Goal: Information Seeking & Learning: Learn about a topic

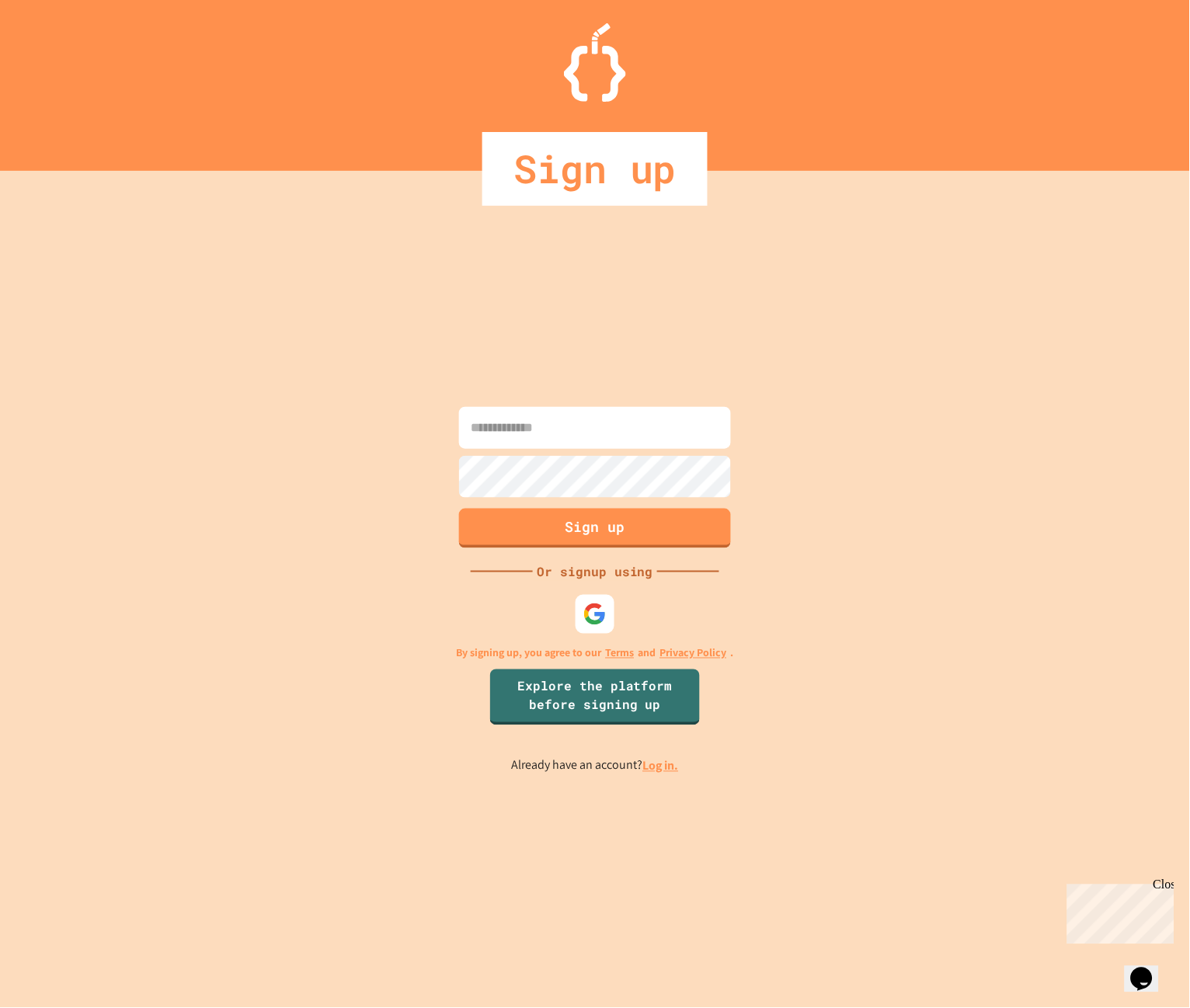
click at [577, 428] on input at bounding box center [595, 428] width 272 height 42
click at [598, 599] on div at bounding box center [595, 614] width 43 height 43
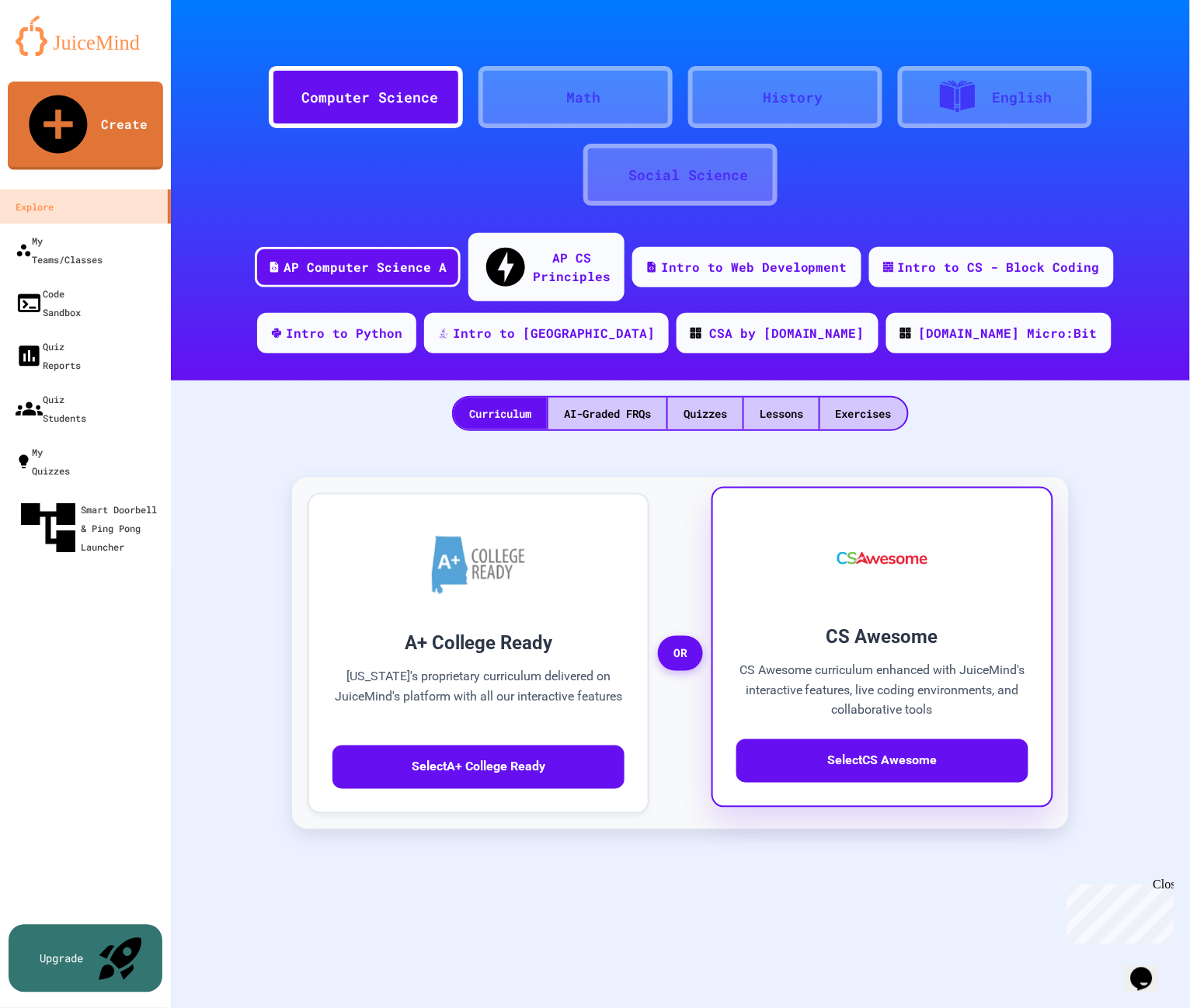
click at [972, 574] on div at bounding box center [882, 559] width 292 height 94
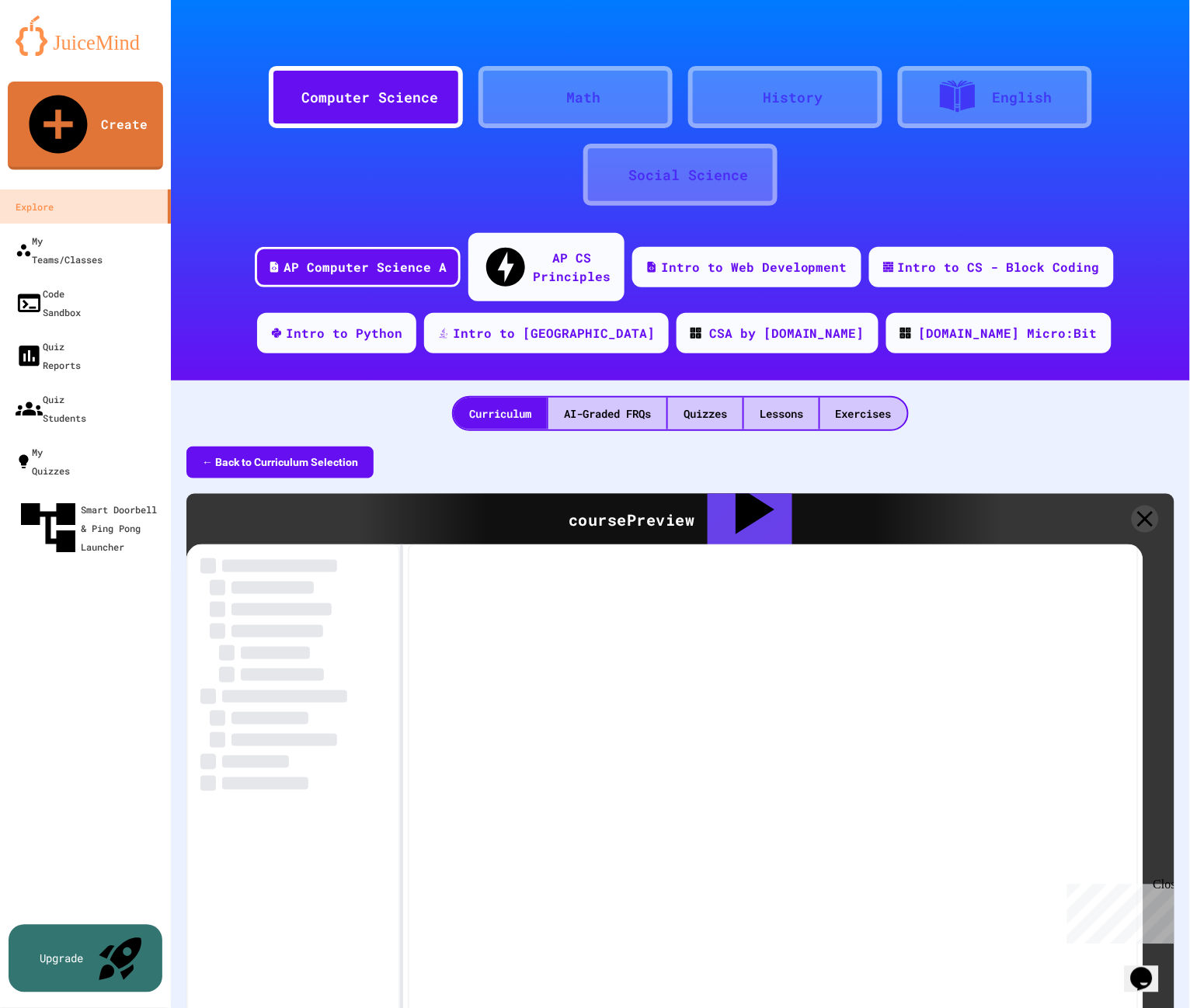
scroll to position [42, 0]
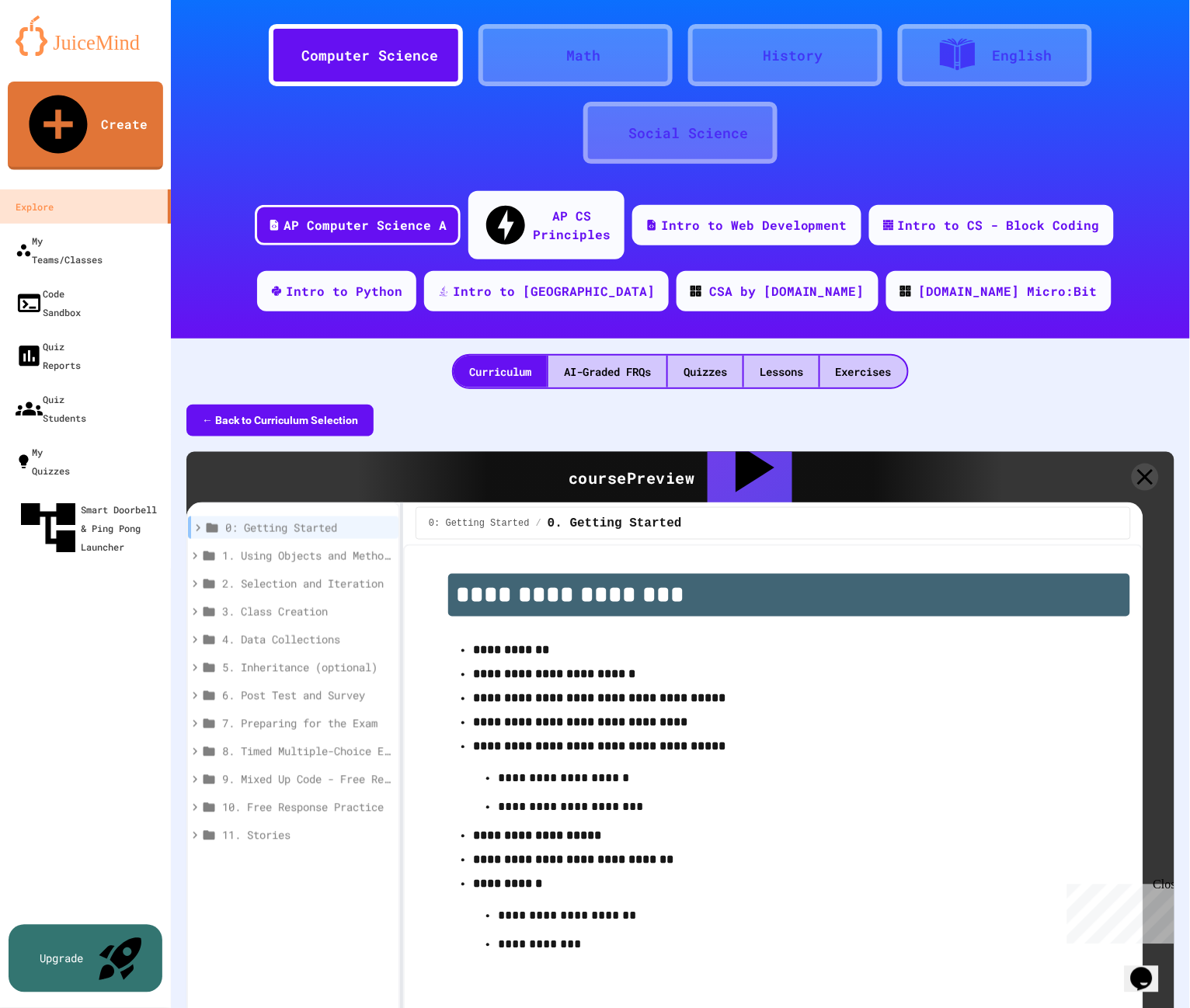
click at [365, 53] on div "Computer Science" at bounding box center [370, 56] width 136 height 21
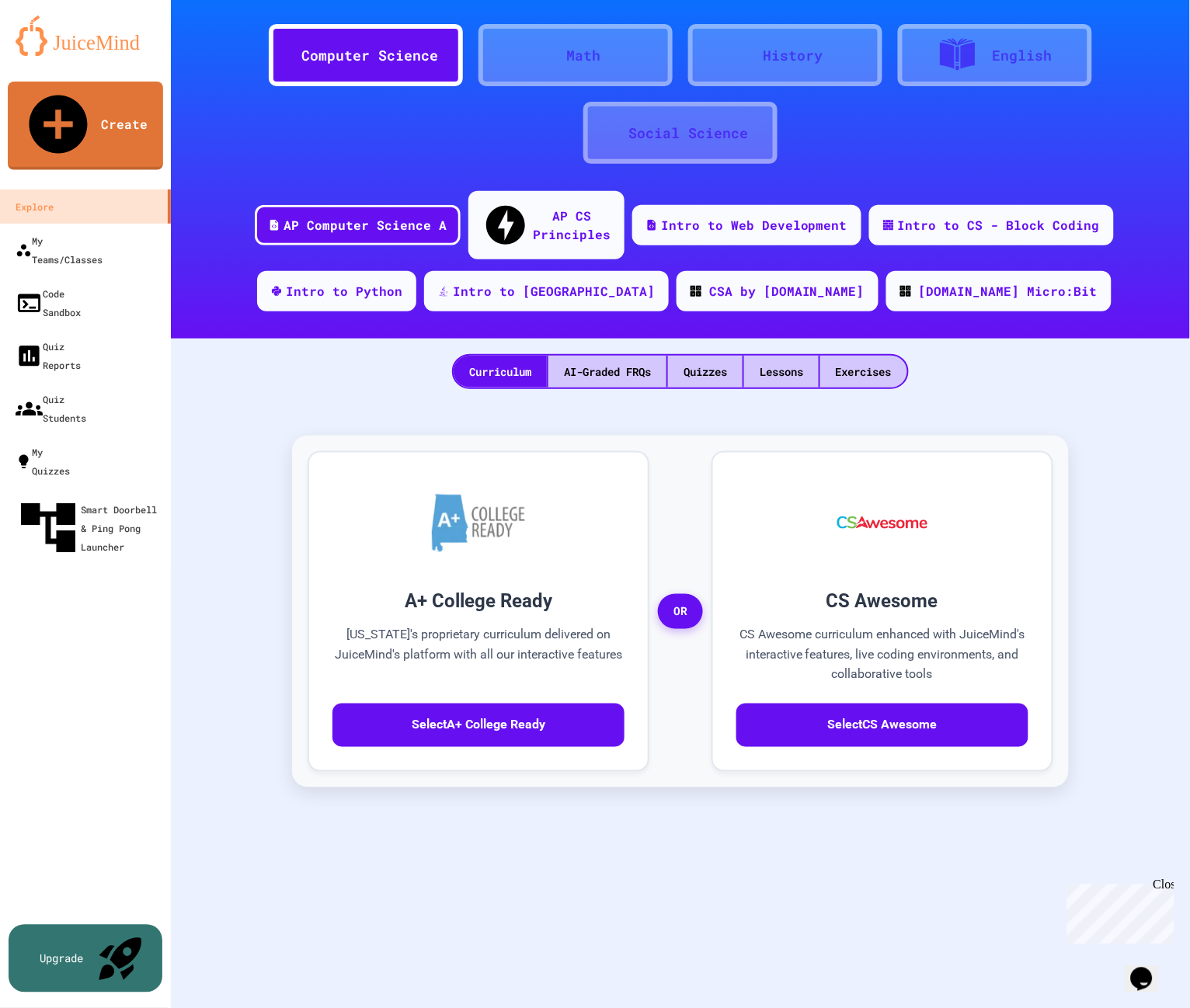
click at [172, 535] on div "Computer Science Math History English Social Science AP Computer Science A AP C…" at bounding box center [680, 462] width 1020 height 1008
